Goal: Information Seeking & Learning: Find specific page/section

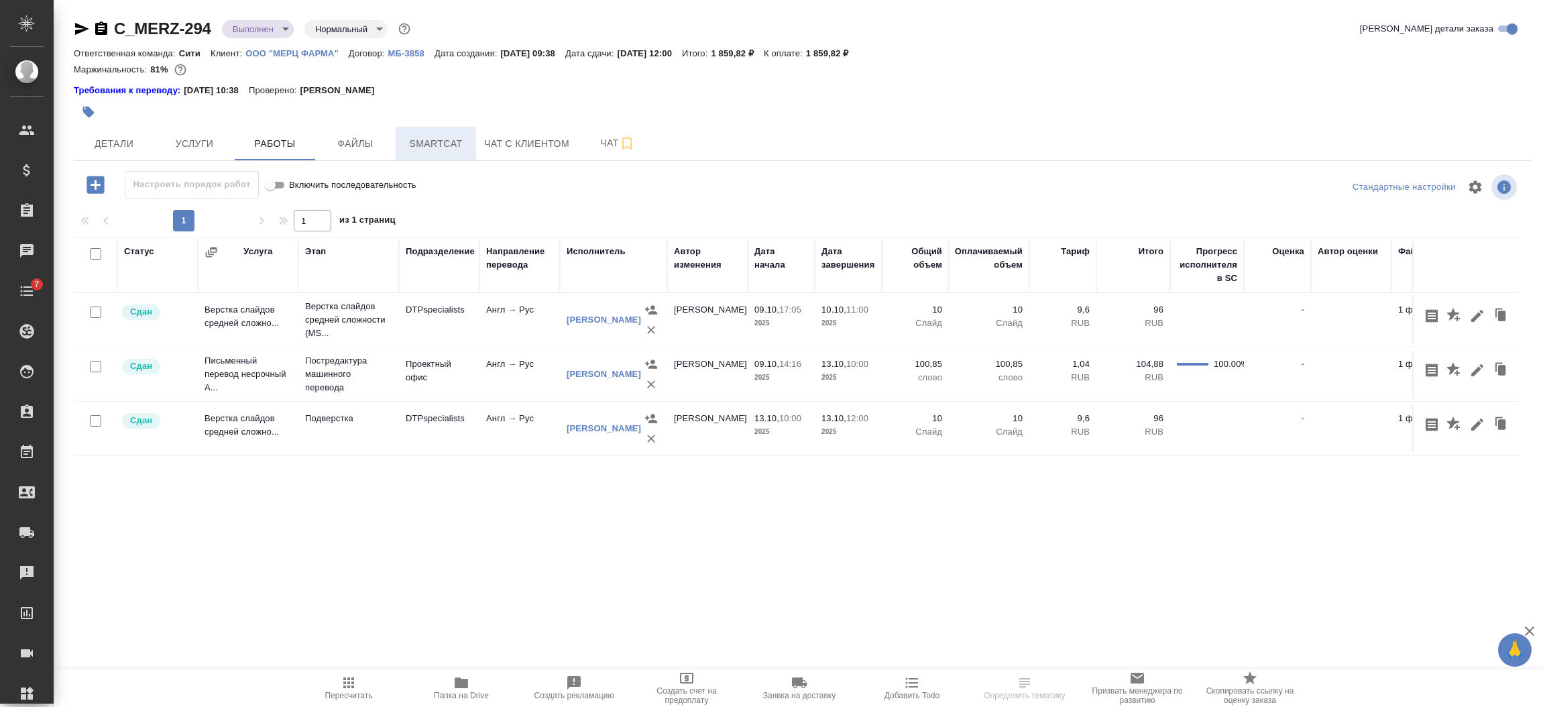
click at [420, 143] on span "Smartcat" at bounding box center [436, 143] width 64 height 17
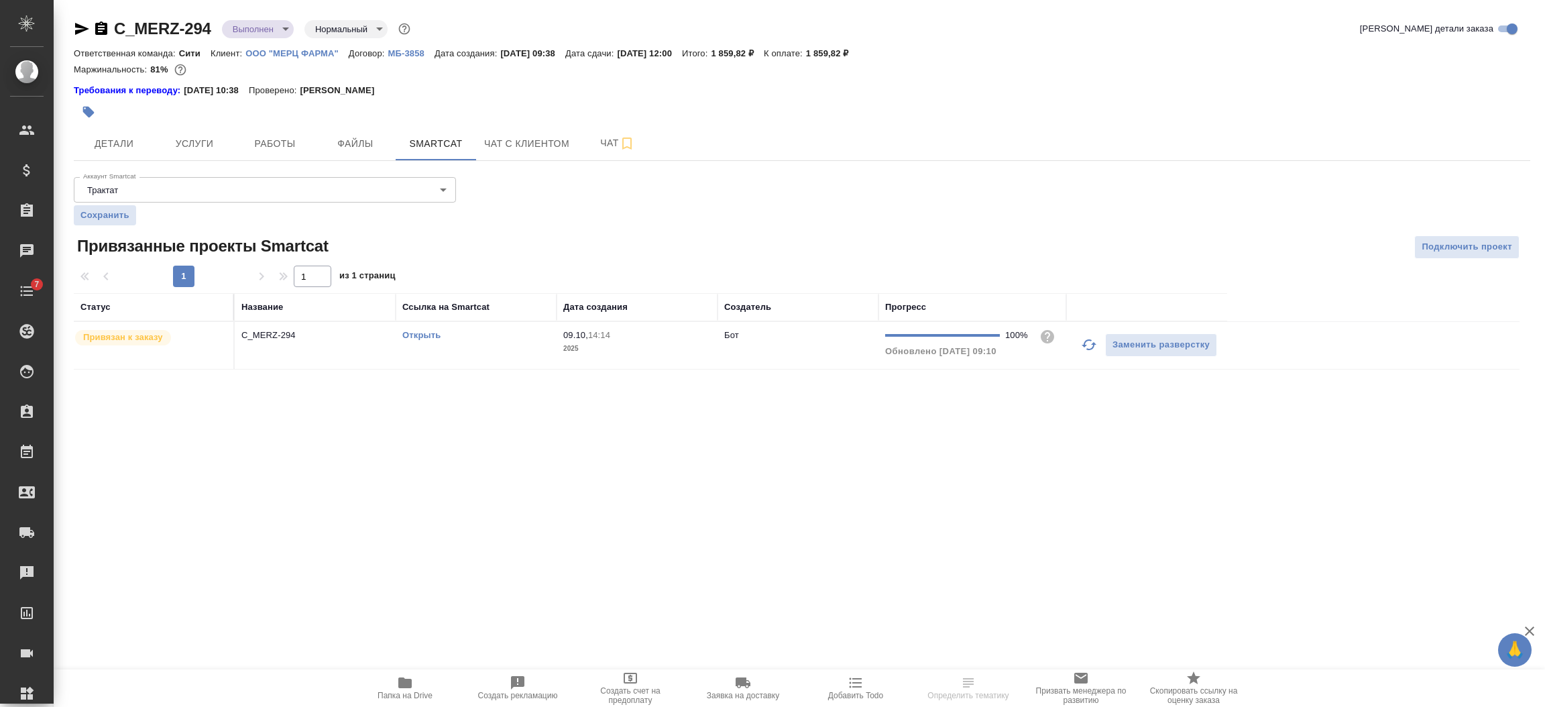
click at [293, 357] on td "C_MERZ-294" at bounding box center [315, 345] width 161 height 47
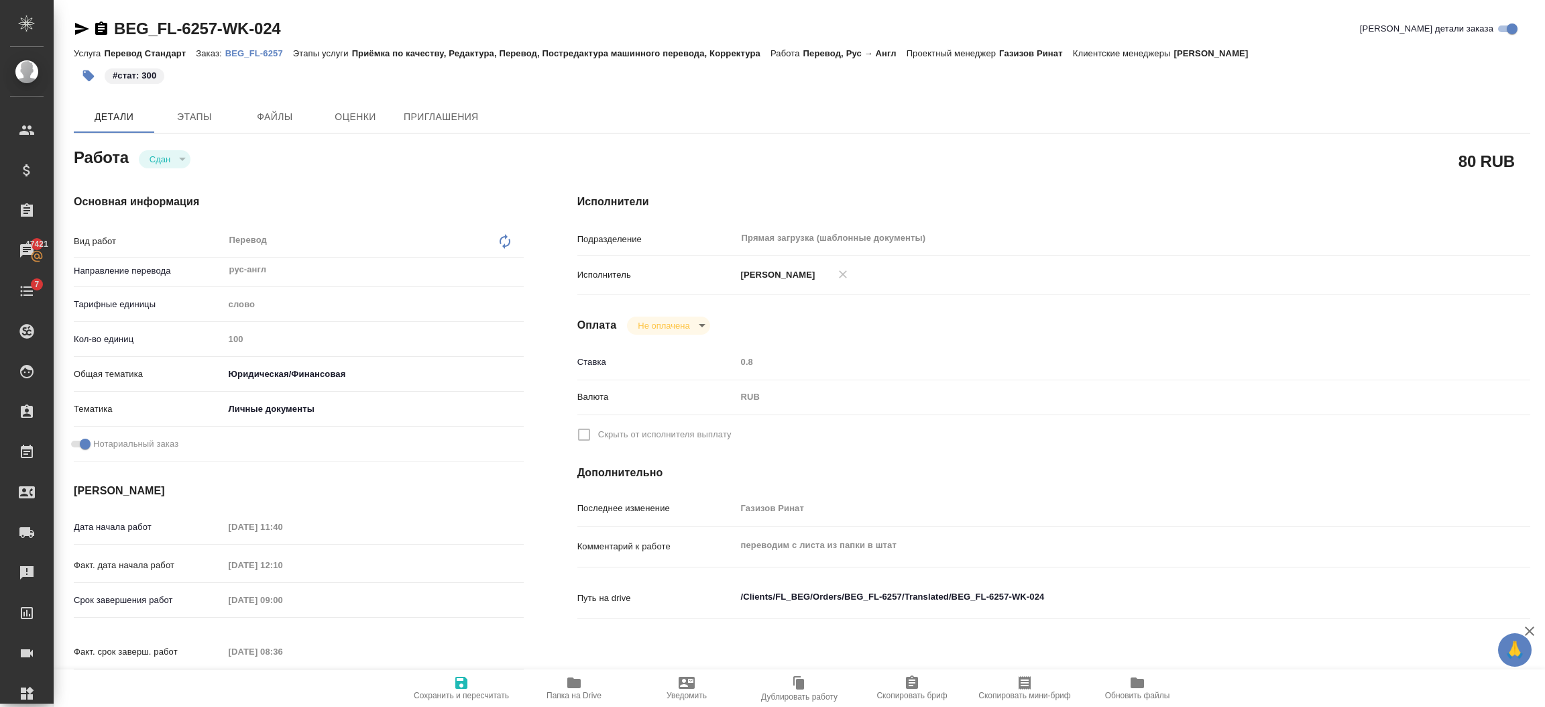
click at [258, 50] on p "BEG_FL-6257" at bounding box center [259, 53] width 68 height 10
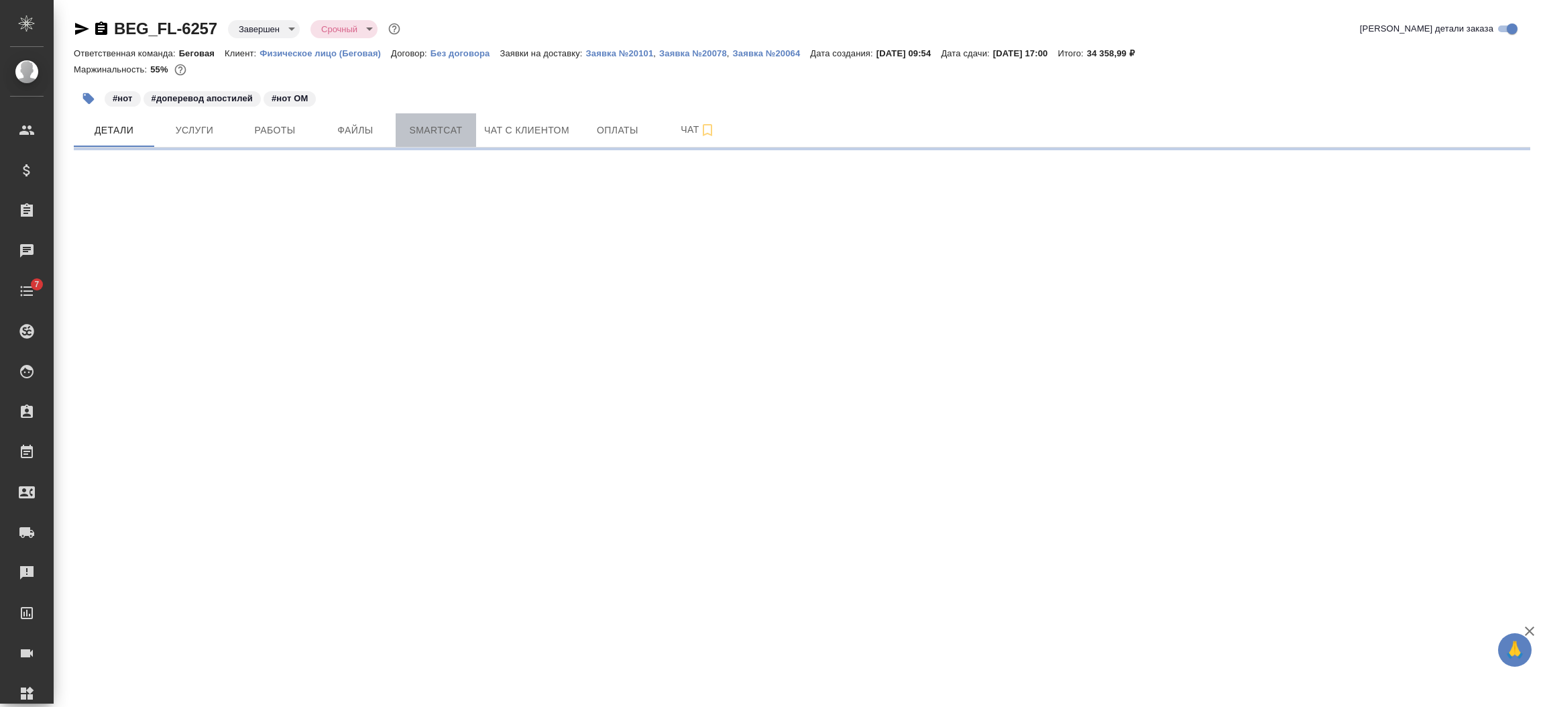
click at [420, 124] on span "Smartcat" at bounding box center [436, 130] width 64 height 17
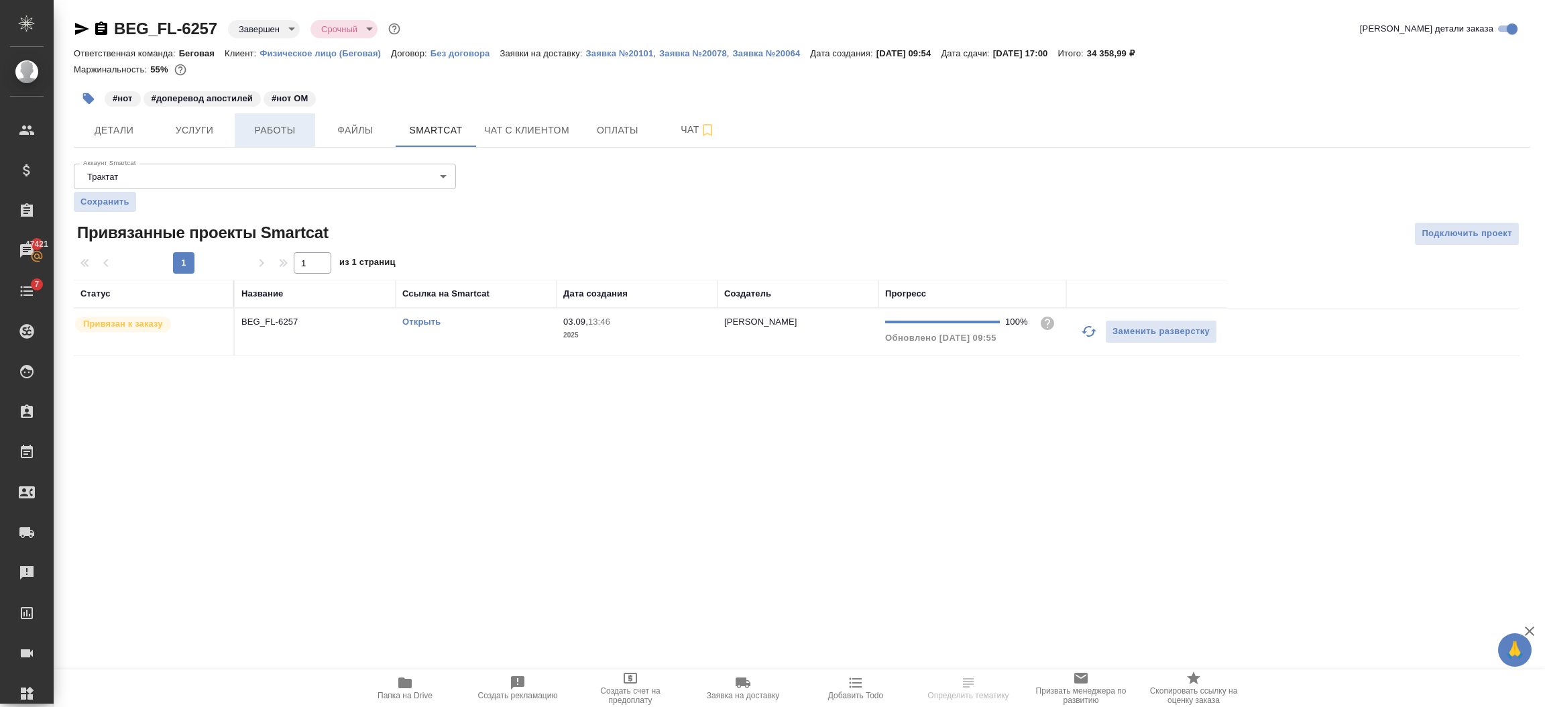
click at [247, 131] on span "Работы" at bounding box center [275, 130] width 64 height 17
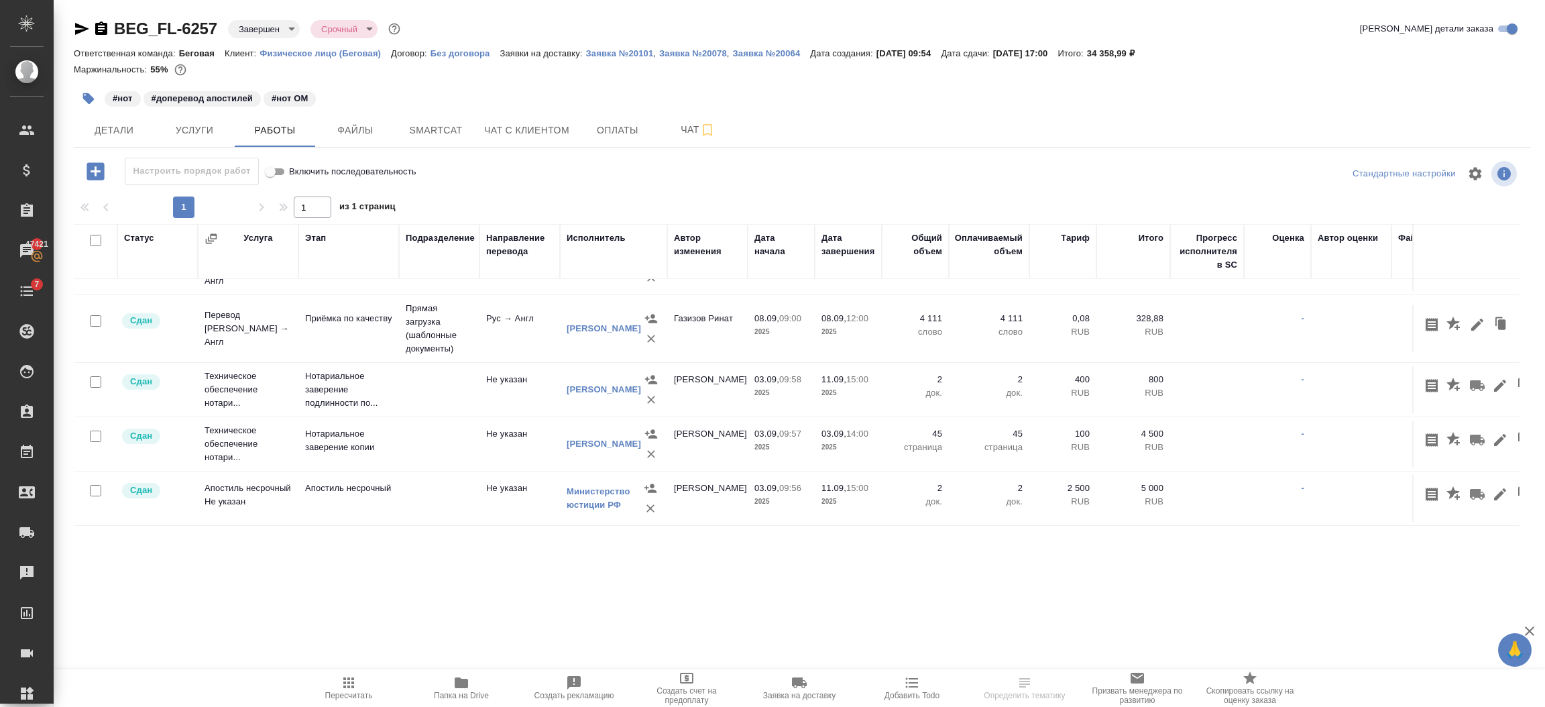
scroll to position [3, 0]
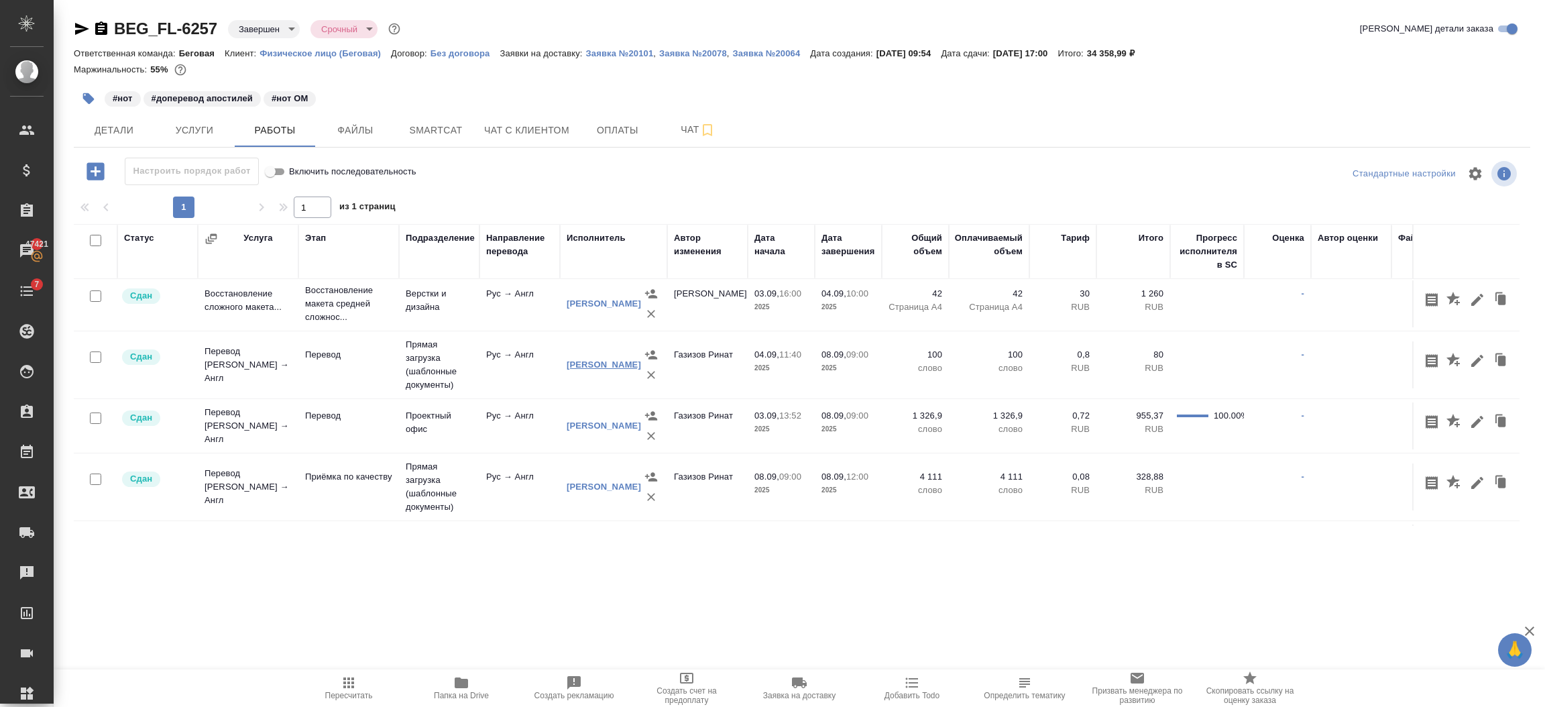
click at [583, 366] on link "[PERSON_NAME] [PERSON_NAME]" at bounding box center [604, 364] width 74 height 10
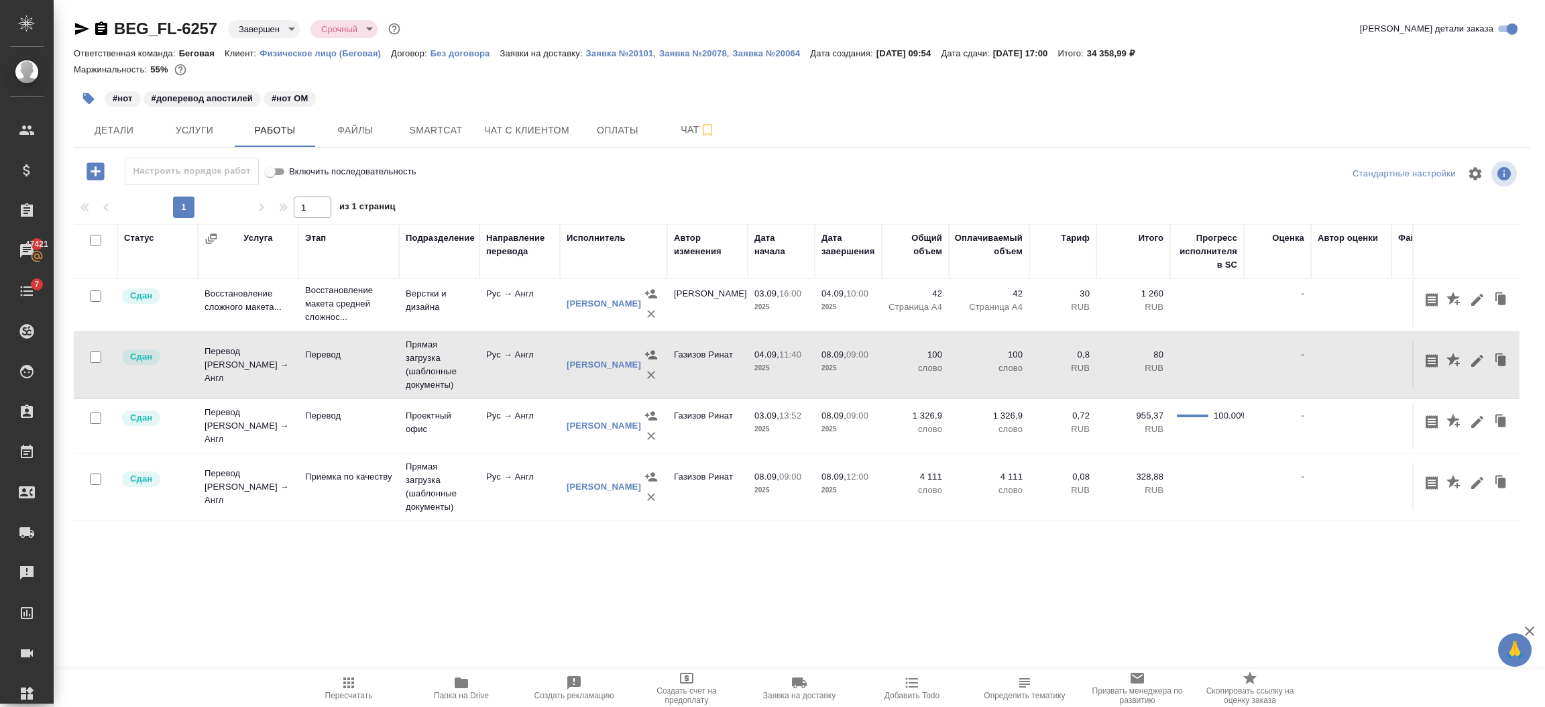
click at [103, 21] on icon "button" at bounding box center [101, 29] width 16 height 16
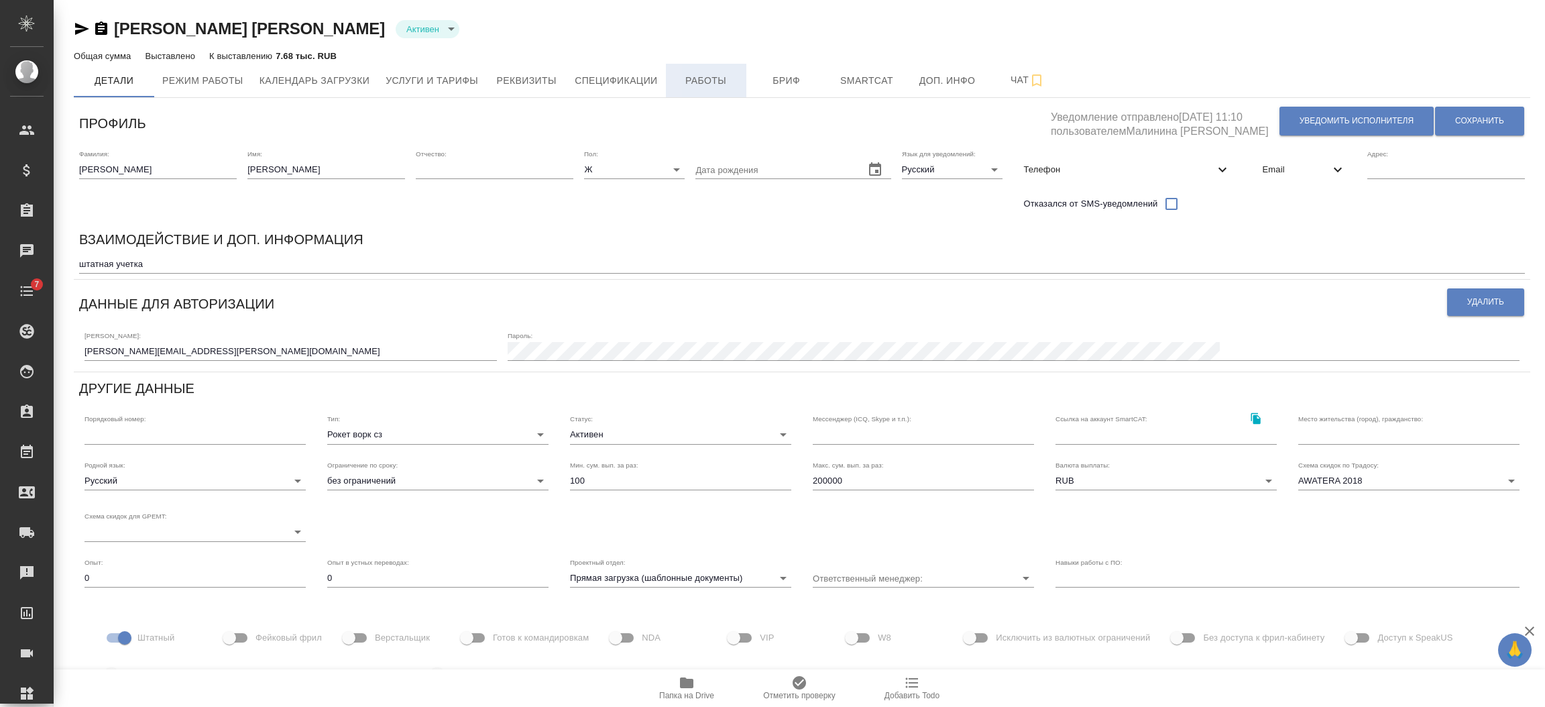
click at [701, 78] on span "Работы" at bounding box center [706, 80] width 64 height 17
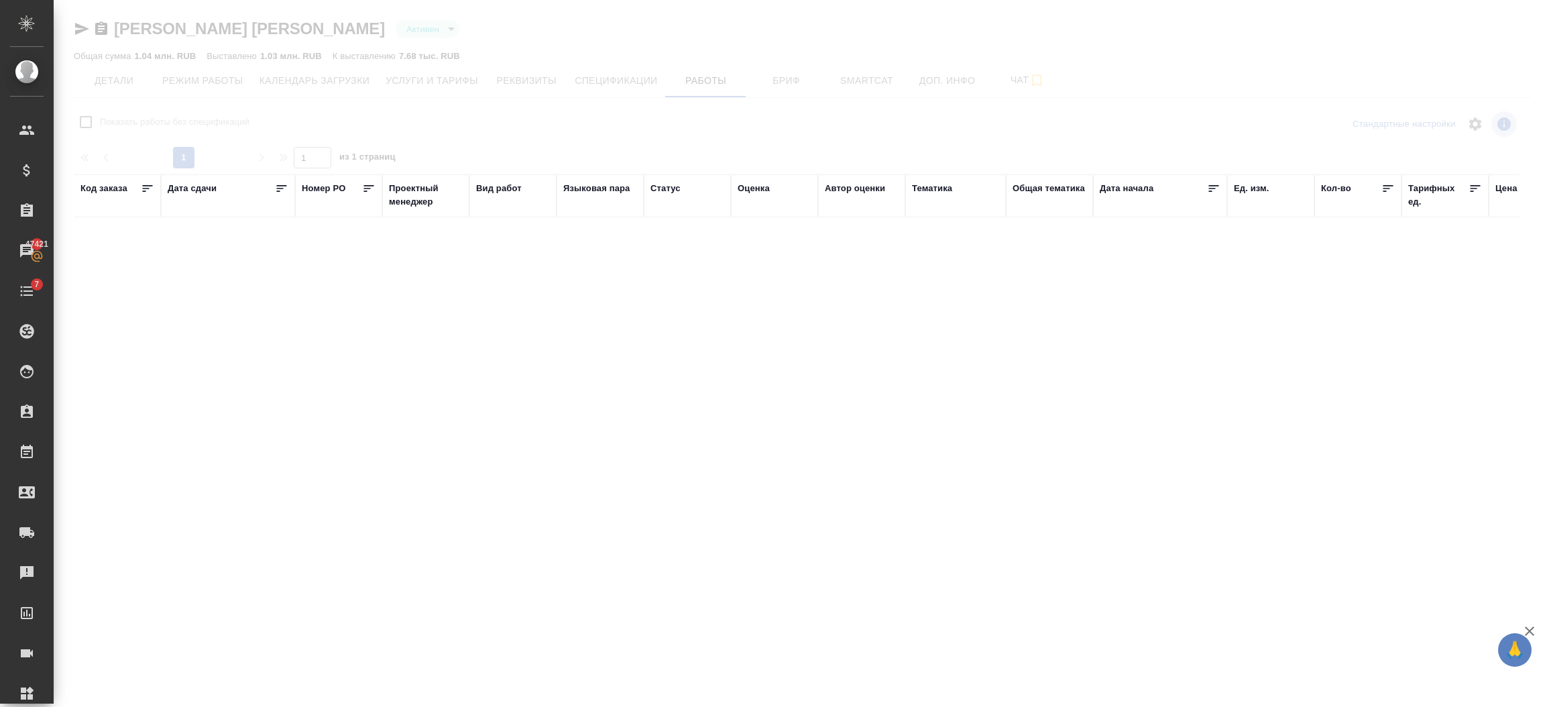
checkbox input "false"
